Goal: Download file/media

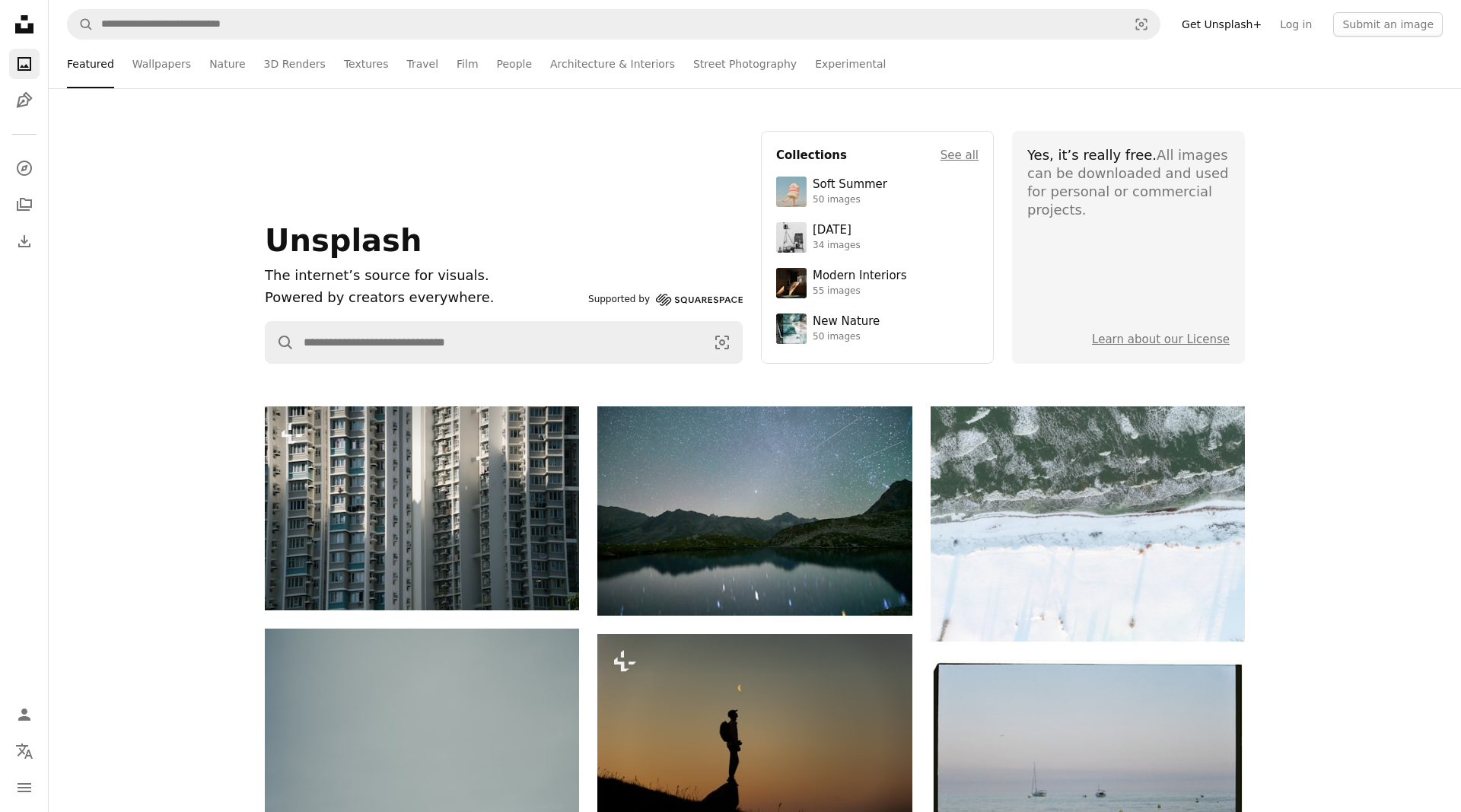
click at [1216, 72] on ul "Featured Wallpapers Nature 3D Renders Textures Travel Film People Architecture …" at bounding box center [787, 64] width 1310 height 48
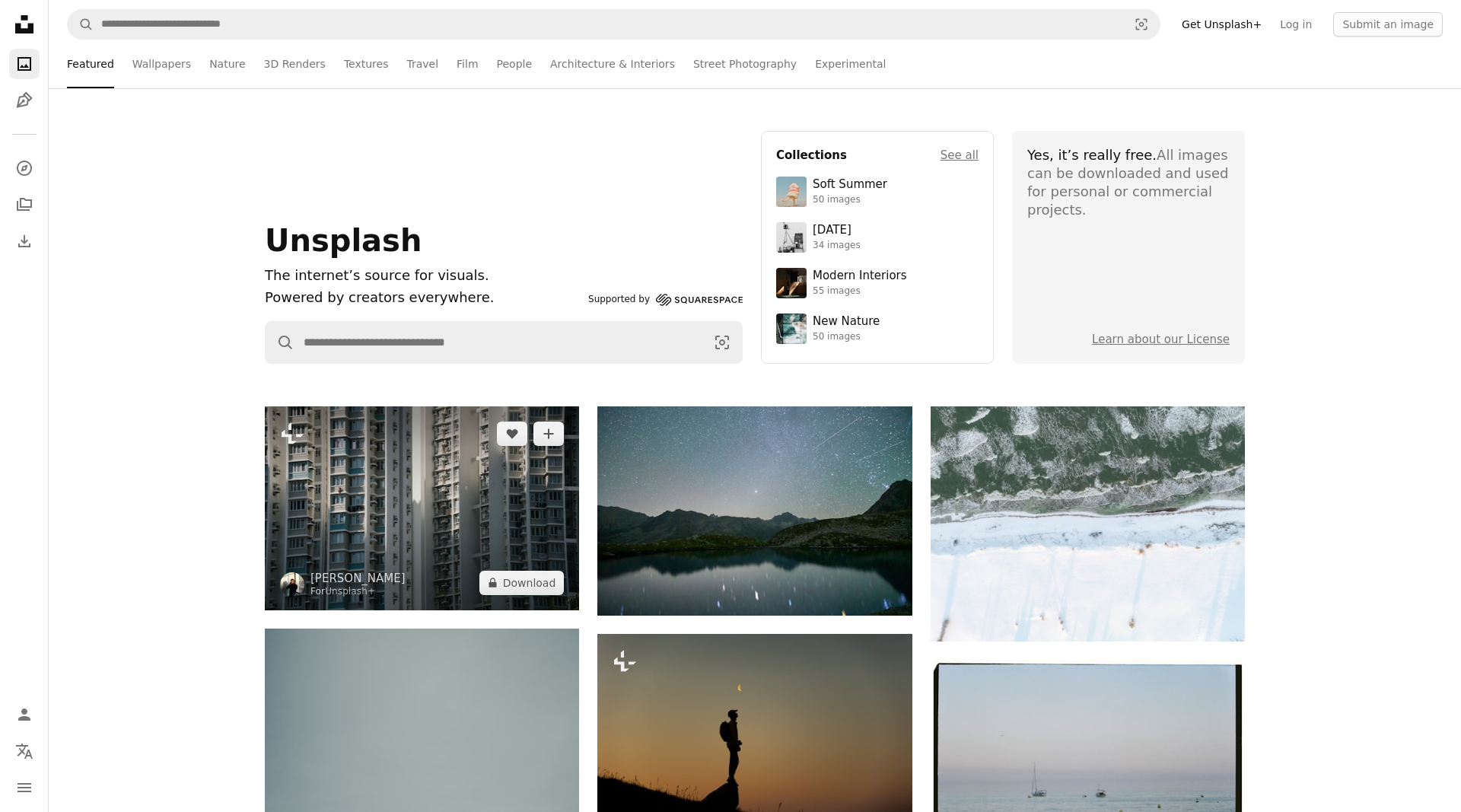
click at [396, 537] on img at bounding box center [421, 508] width 314 height 204
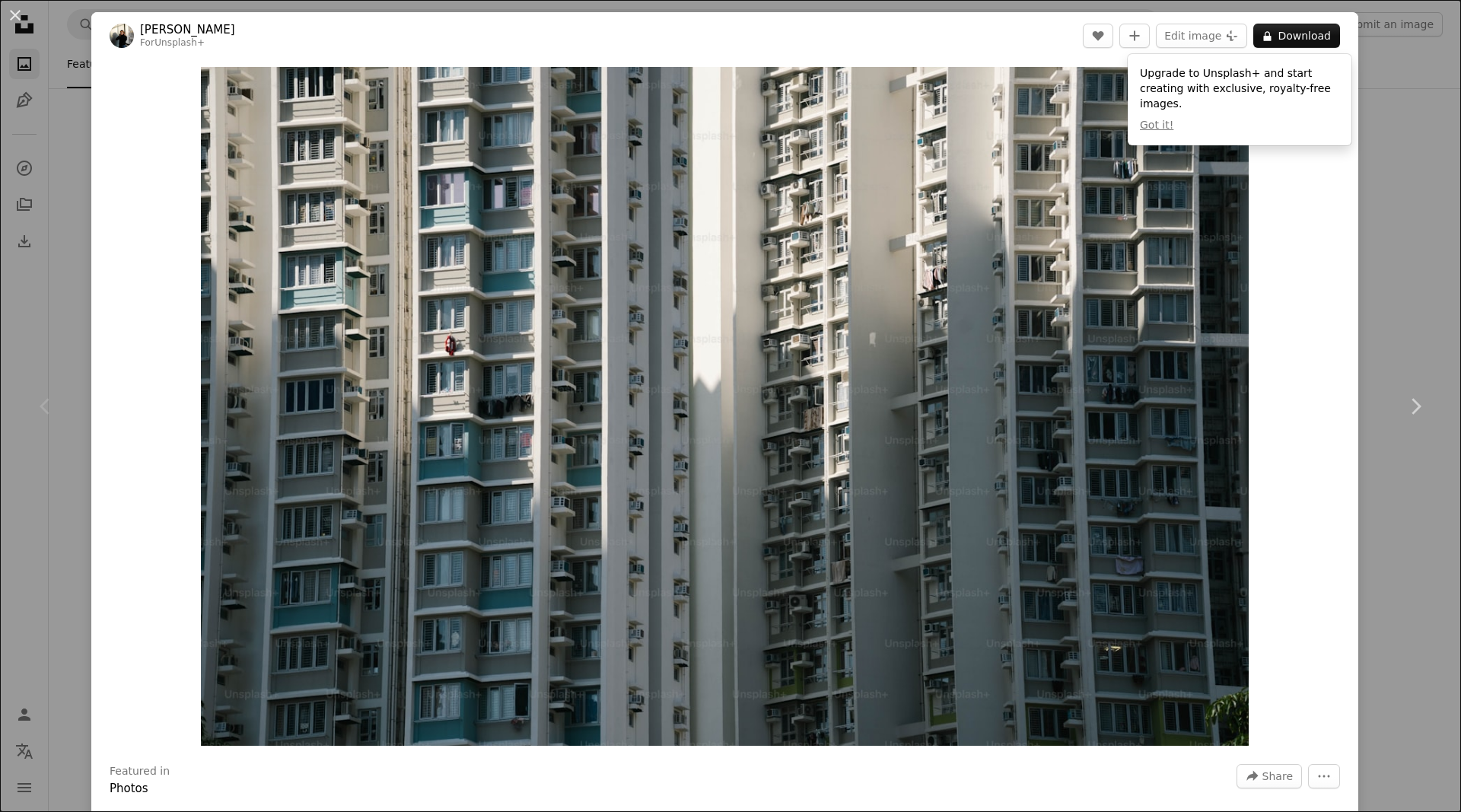
drag, startPoint x: 1398, startPoint y: 140, endPoint x: 1399, endPoint y: 150, distance: 10.0
click at [1399, 141] on div "An X shape Chevron left Chevron right [PERSON_NAME] For Unsplash+ A heart A plu…" at bounding box center [730, 406] width 1461 height 812
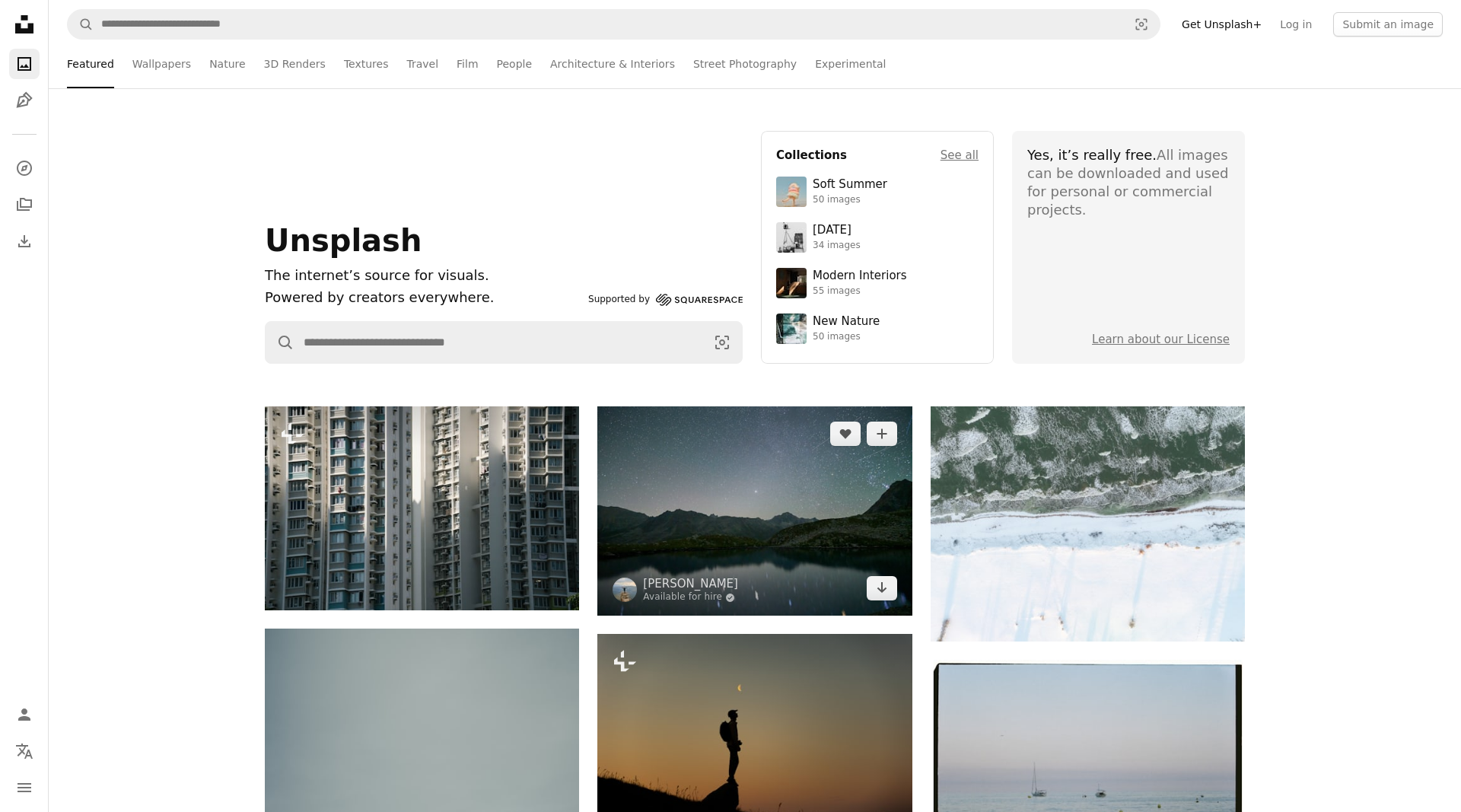
click at [789, 601] on img at bounding box center [754, 511] width 314 height 210
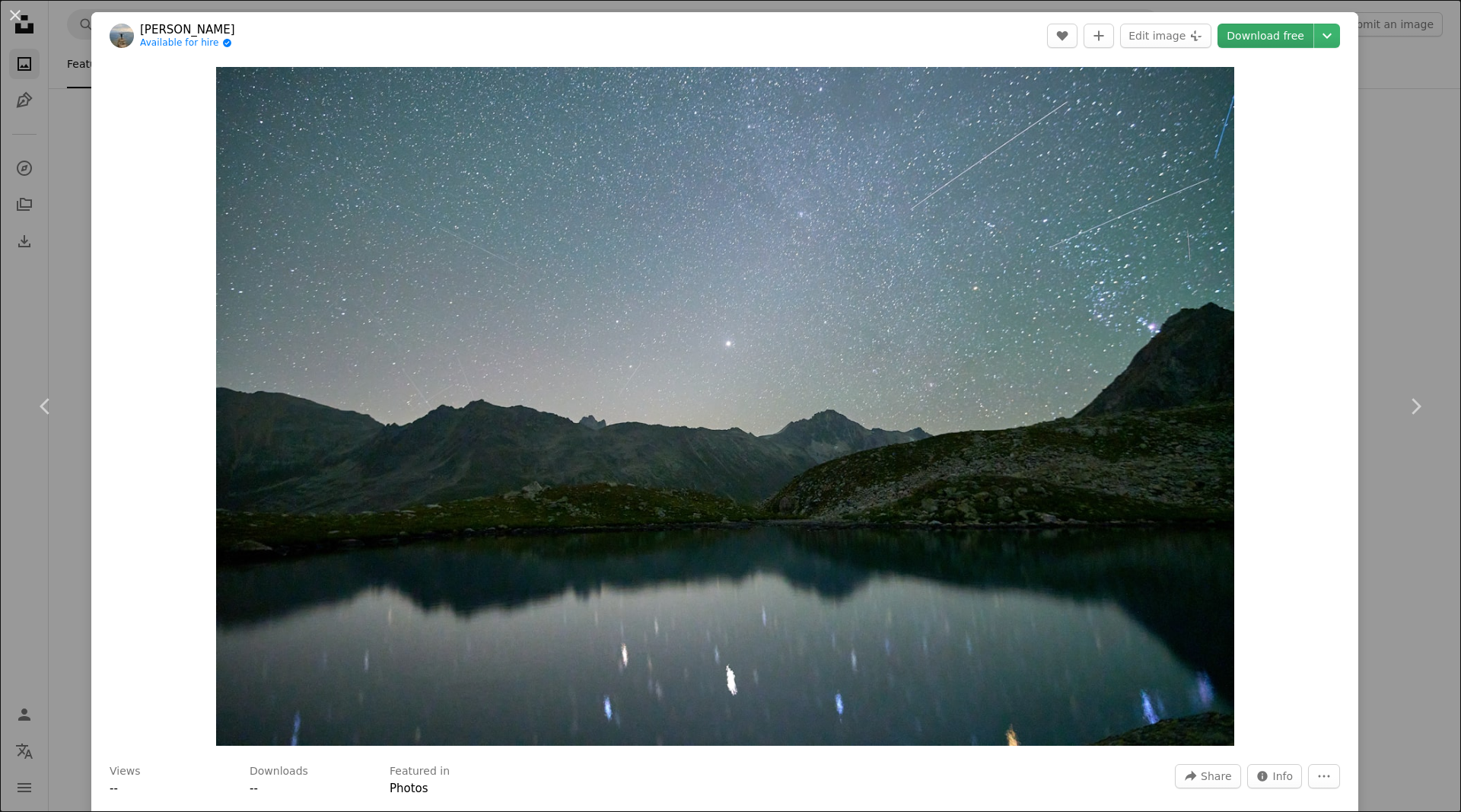
click at [1271, 40] on link "Download free" at bounding box center [1265, 35] width 96 height 24
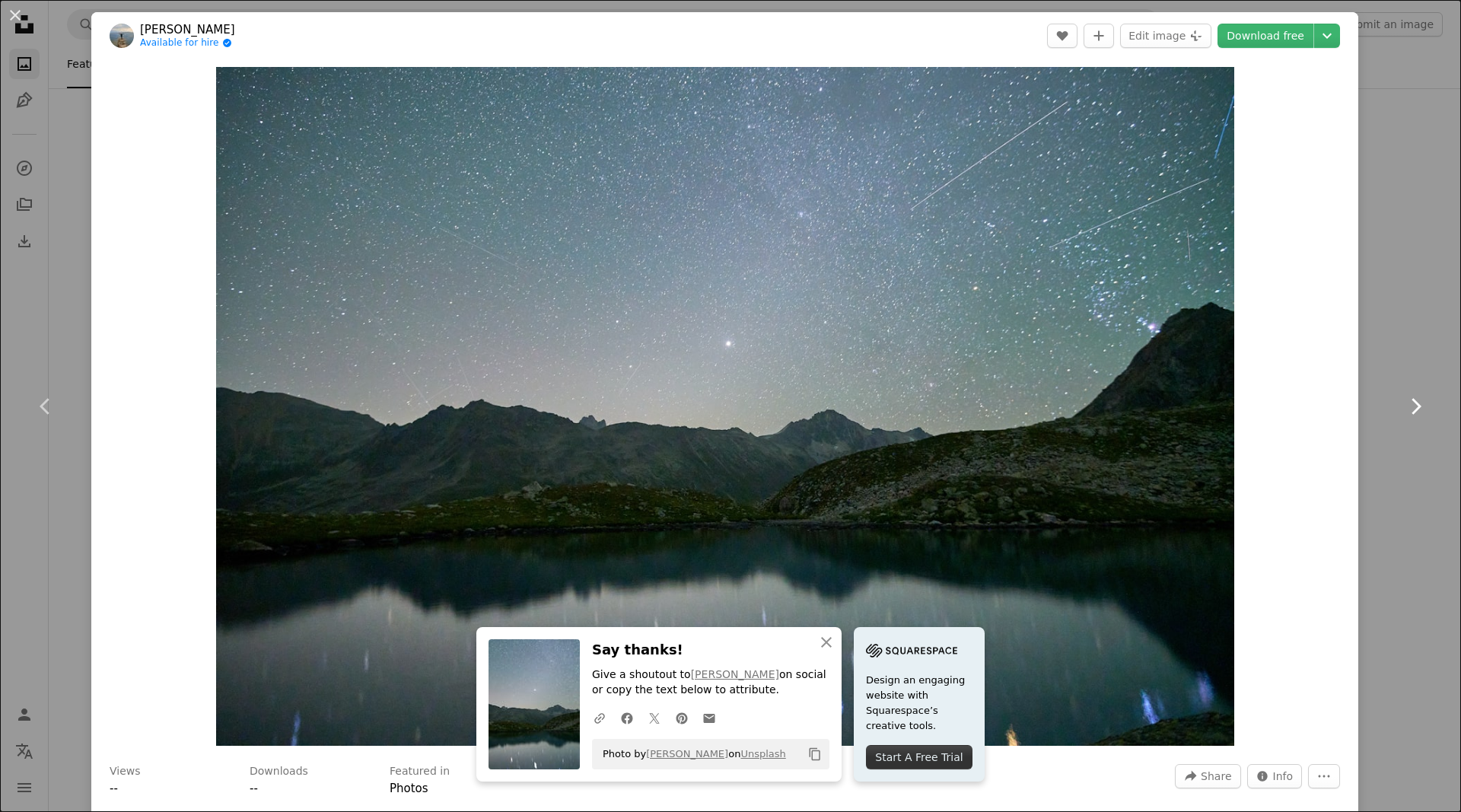
click at [1426, 339] on link "Chevron right" at bounding box center [1415, 406] width 92 height 146
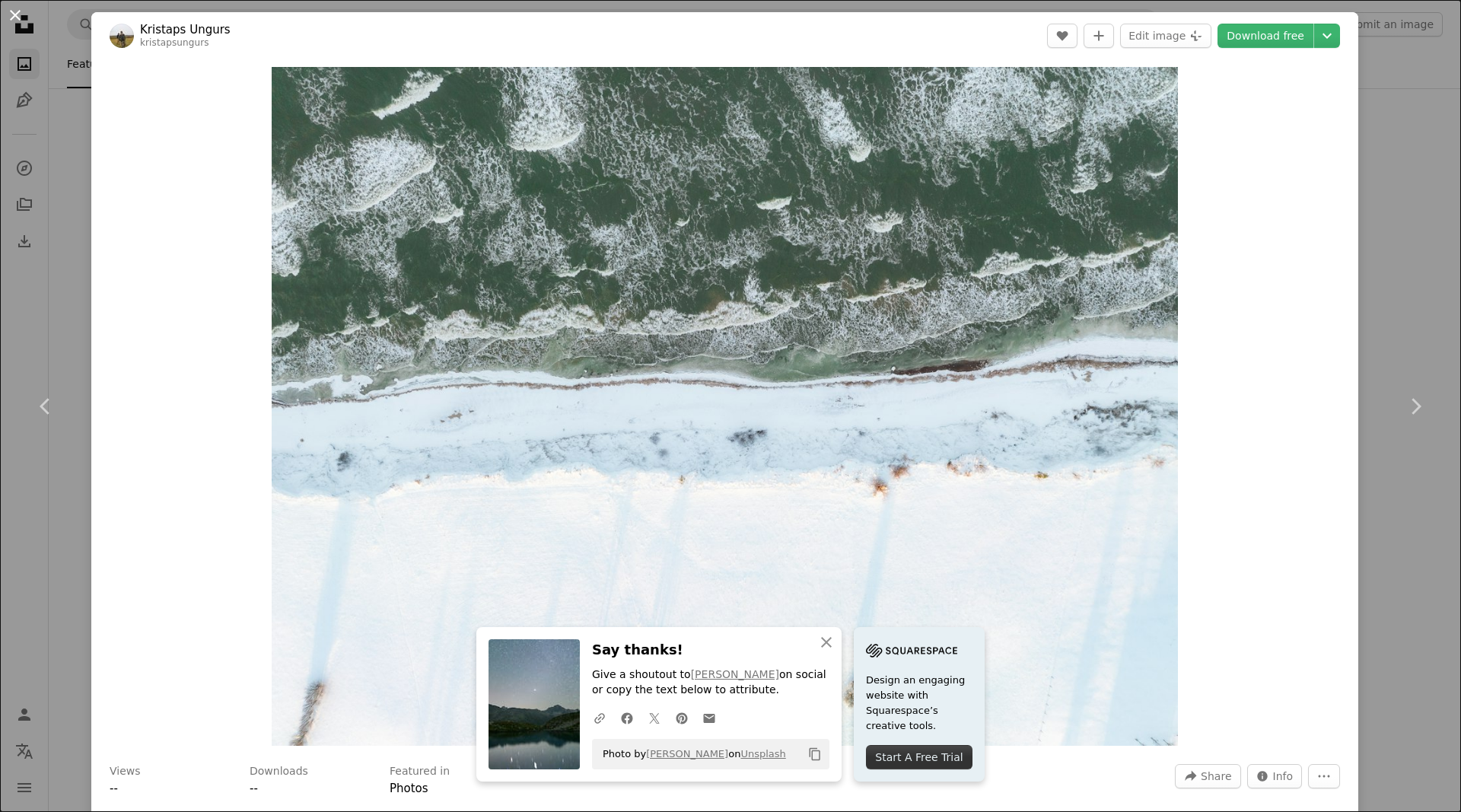
click at [7, 8] on button "An X shape" at bounding box center [14, 14] width 18 height 18
